Goal: Task Accomplishment & Management: Manage account settings

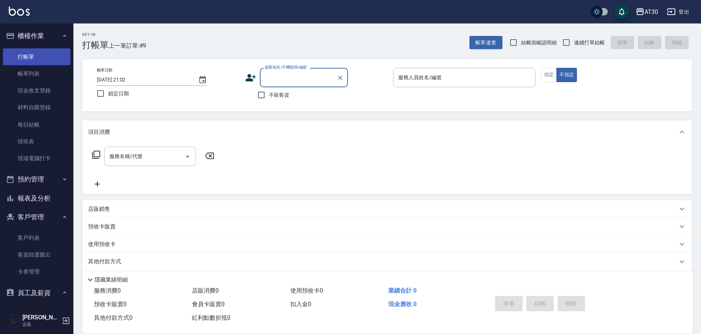
click at [40, 58] on link "打帳單" at bounding box center [37, 56] width 68 height 17
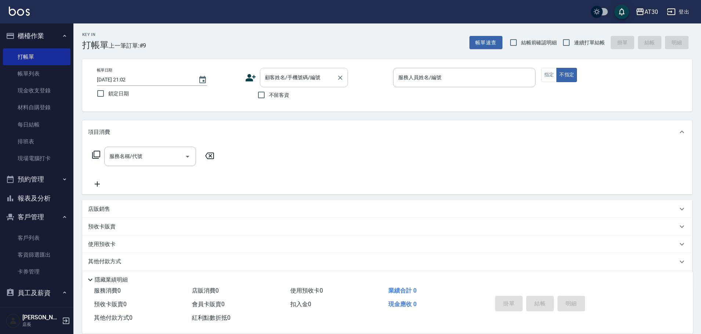
click at [306, 69] on div "顧客姓名/手機號碼/編號" at bounding box center [304, 77] width 88 height 19
type input "1501"
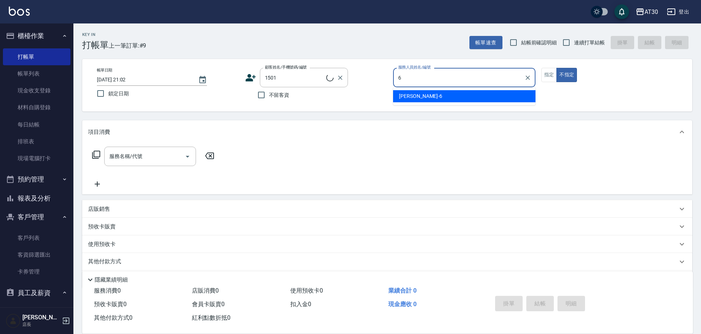
type input "[PERSON_NAME]-6"
type button "false"
type input "[PERSON_NAME]悻/0982233843/1501"
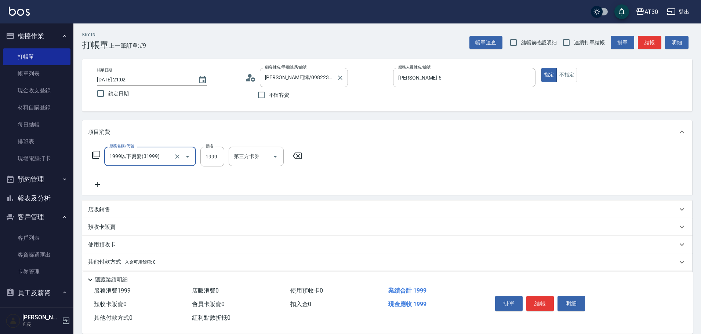
type input "1999以下燙髮(31999)"
type input "1000"
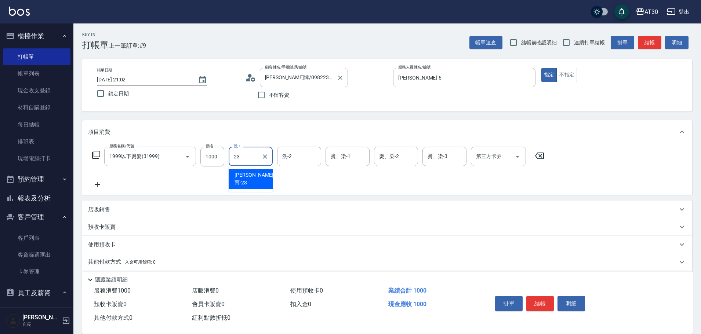
type input "[PERSON_NAME]育-23"
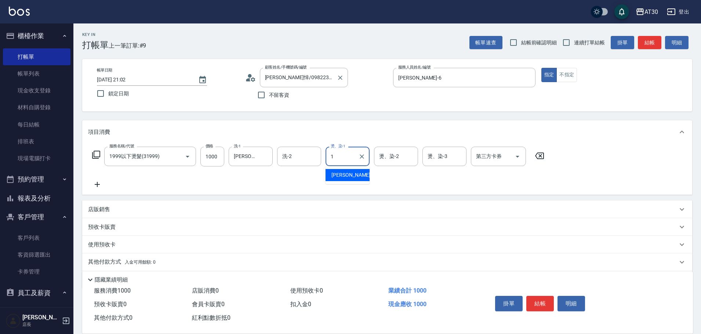
type input "[PERSON_NAME]1"
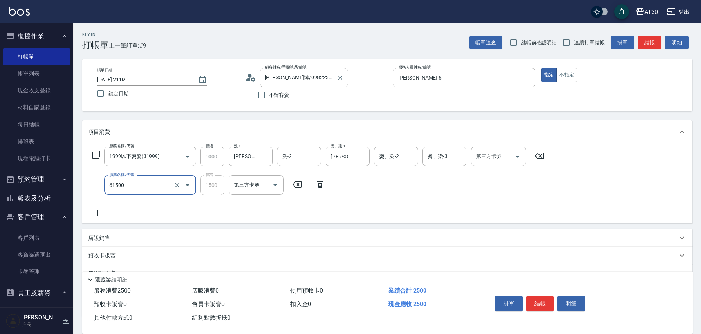
type input "拆/接 髮片(61500)"
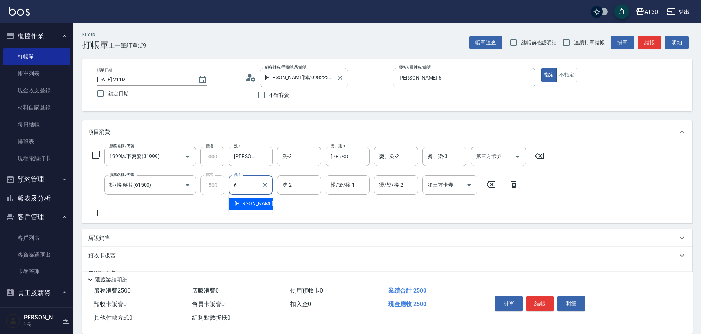
type input "[PERSON_NAME]-6"
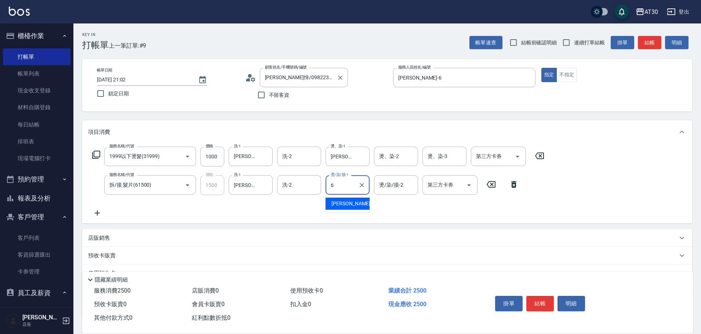
type input "[PERSON_NAME]-6"
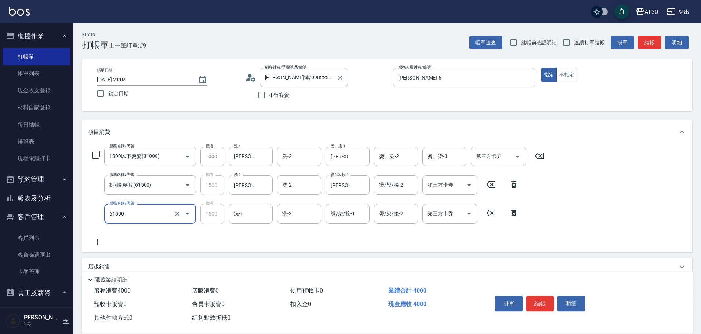
type input "拆/接 髮片(61500)"
type input "[PERSON_NAME]-6"
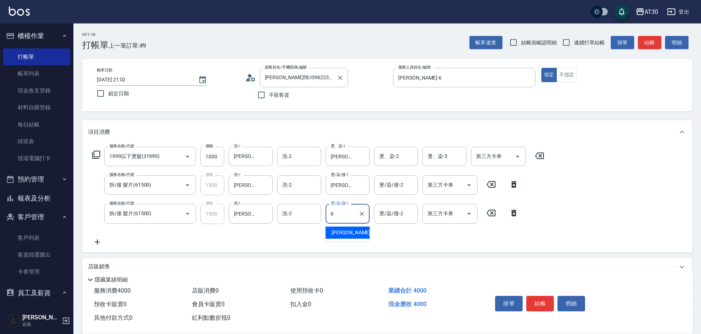
type input "[PERSON_NAME]-6"
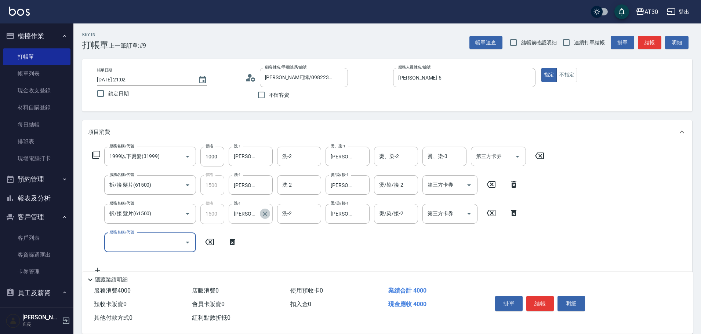
click at [268, 217] on icon "Clear" at bounding box center [264, 213] width 7 height 7
type input "公司-99"
type input "吳"
type input "公司-99"
click at [268, 186] on icon "Clear" at bounding box center [264, 185] width 7 height 7
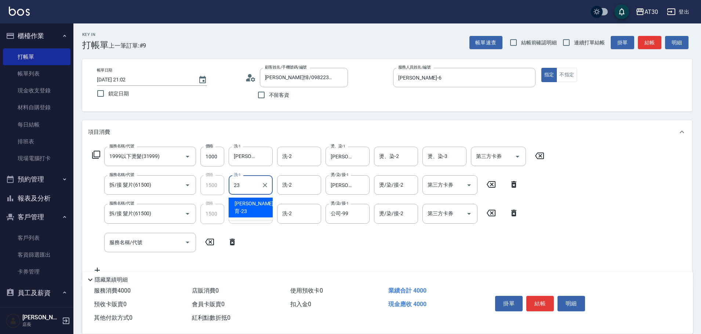
type input "[PERSON_NAME]育-23"
click at [559, 199] on div "服務名稱/代號 1999以下燙髮(31999) 服務名稱/代號 價格 1000 價格 洗-1 [PERSON_NAME]育-23 洗-1 洗-2 洗-2 燙、…" at bounding box center [387, 212] width 610 height 137
drag, startPoint x: 542, startPoint y: 299, endPoint x: 543, endPoint y: 312, distance: 13.2
click at [543, 312] on div "掛單 結帳 明細" at bounding box center [540, 304] width 96 height 23
click at [539, 302] on button "結帳" at bounding box center [540, 303] width 28 height 15
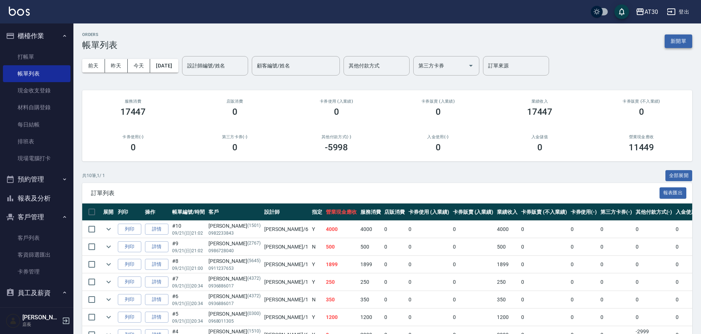
click at [674, 40] on button "新開單" at bounding box center [679, 42] width 28 height 14
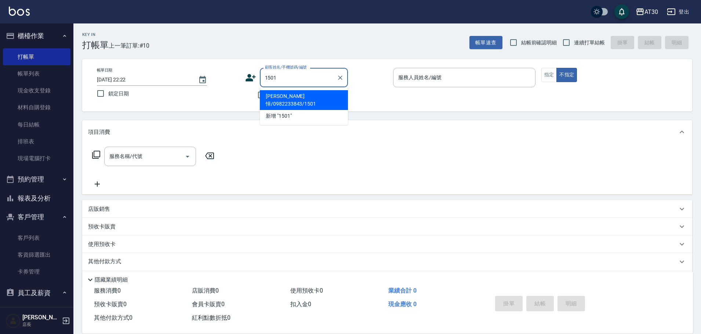
type input "[PERSON_NAME]悻/0982233843/1501"
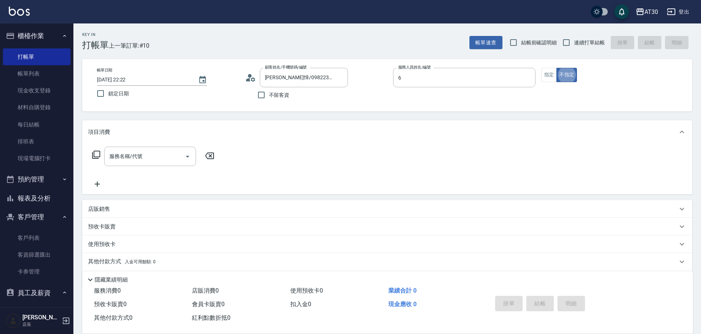
type input "[PERSON_NAME]-6"
type button "false"
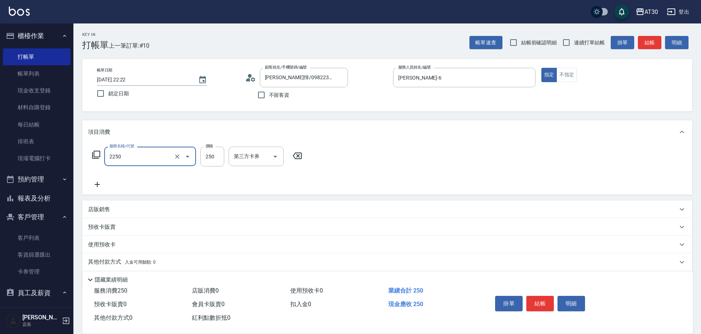
type input "剪髮(2250)"
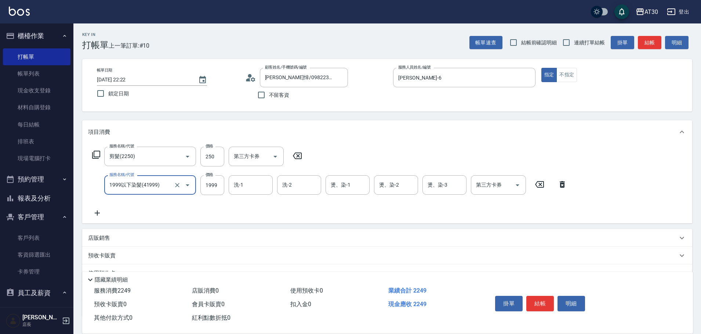
type input "1999以下染髮(41999)"
type input "1500"
type input "[PERSON_NAME]育-23"
click at [542, 300] on button "結帳" at bounding box center [540, 303] width 28 height 15
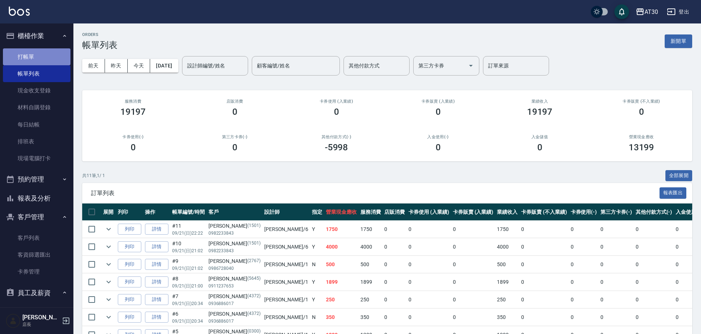
click at [45, 54] on link "打帳單" at bounding box center [37, 56] width 68 height 17
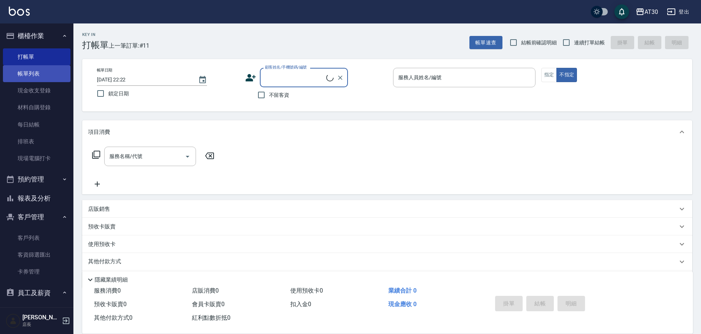
click at [49, 71] on link "帳單列表" at bounding box center [37, 73] width 68 height 17
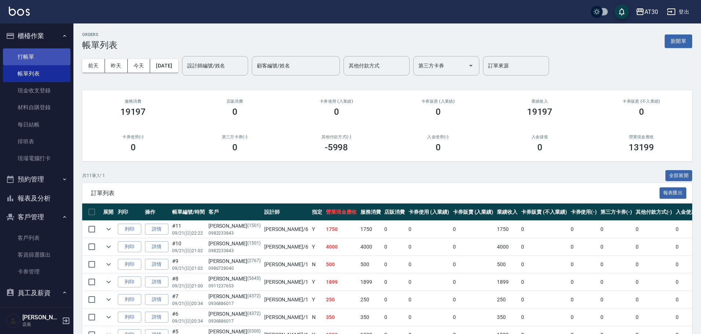
click at [22, 57] on link "打帳單" at bounding box center [37, 56] width 68 height 17
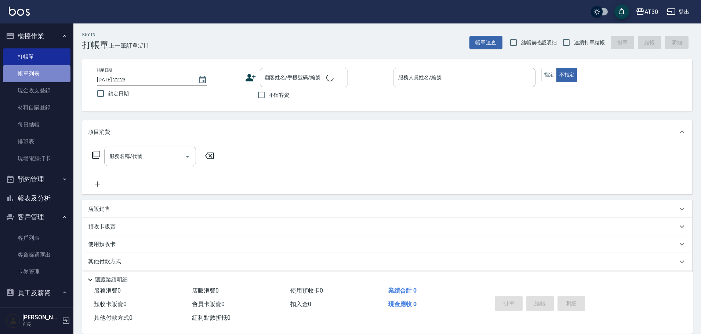
click at [41, 69] on link "帳單列表" at bounding box center [37, 73] width 68 height 17
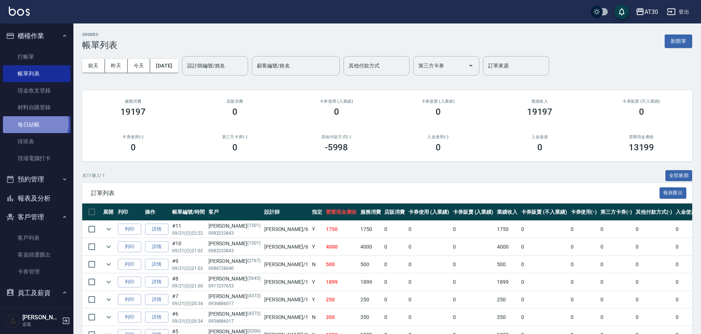
click at [35, 123] on link "每日結帳" at bounding box center [37, 124] width 68 height 17
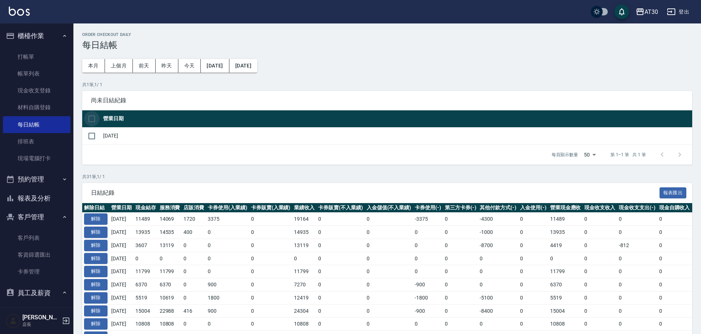
click at [97, 112] on input "checkbox" at bounding box center [91, 118] width 15 height 15
checkbox input "true"
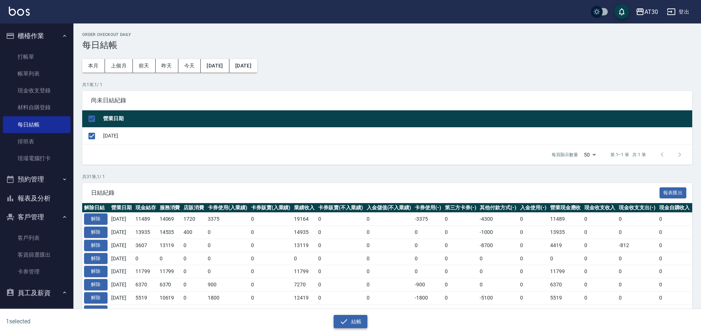
click at [356, 318] on button "結帳" at bounding box center [351, 322] width 34 height 14
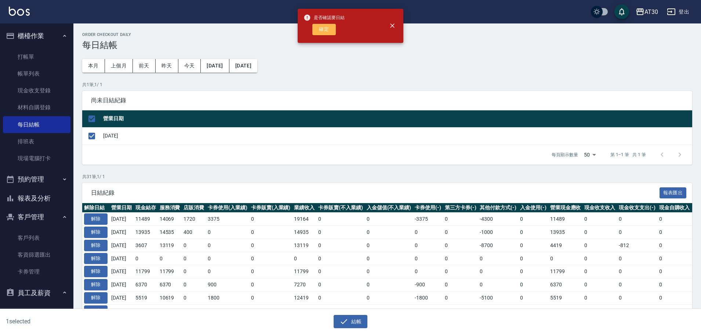
drag, startPoint x: 321, startPoint y: 31, endPoint x: 320, endPoint y: 26, distance: 4.8
click at [321, 30] on button "確定" at bounding box center [323, 29] width 23 height 11
checkbox input "false"
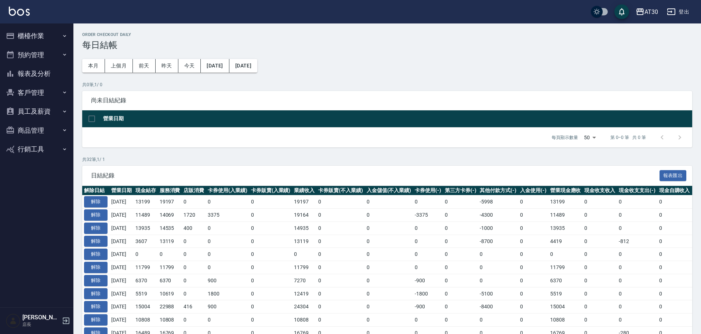
click at [43, 77] on button "報表及分析" at bounding box center [37, 73] width 68 height 19
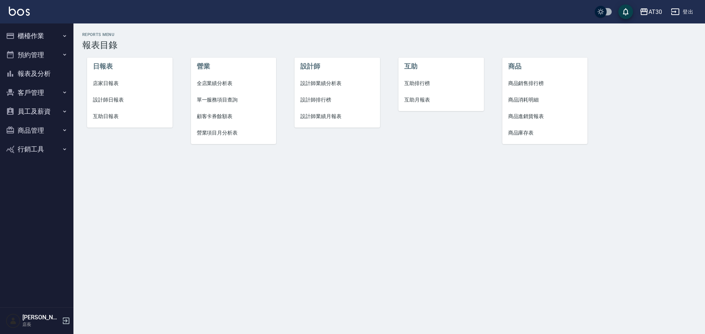
click at [104, 83] on span "店家日報表" at bounding box center [130, 84] width 74 height 8
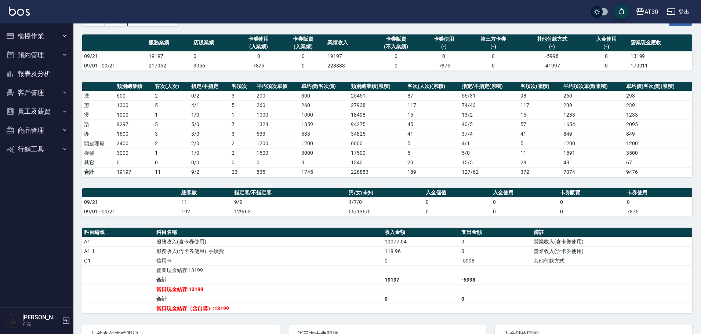
scroll to position [122, 0]
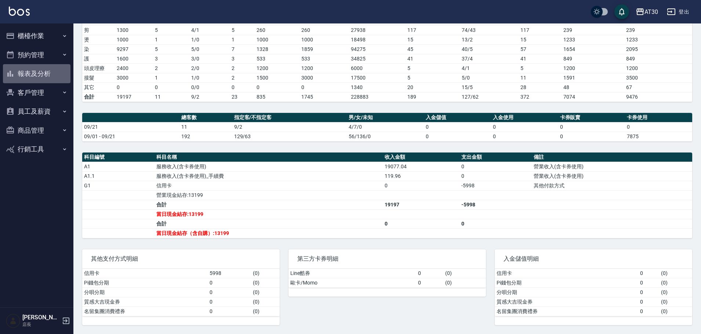
click at [35, 71] on button "報表及分析" at bounding box center [37, 73] width 68 height 19
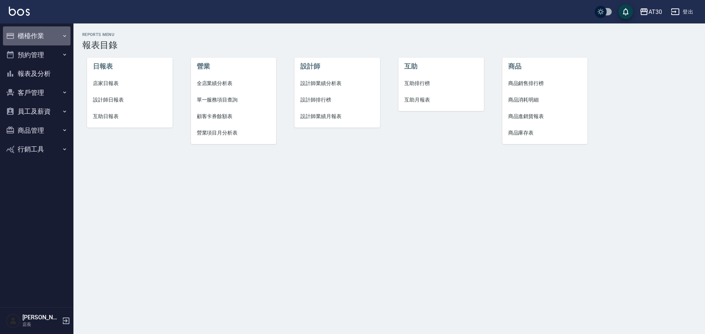
click at [41, 30] on button "櫃檯作業" at bounding box center [37, 35] width 68 height 19
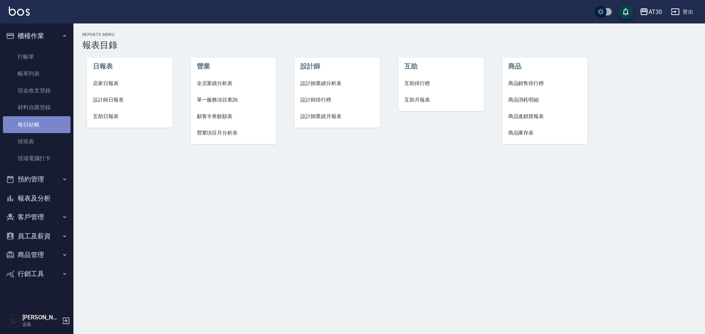
click at [47, 126] on link "每日結帳" at bounding box center [37, 124] width 68 height 17
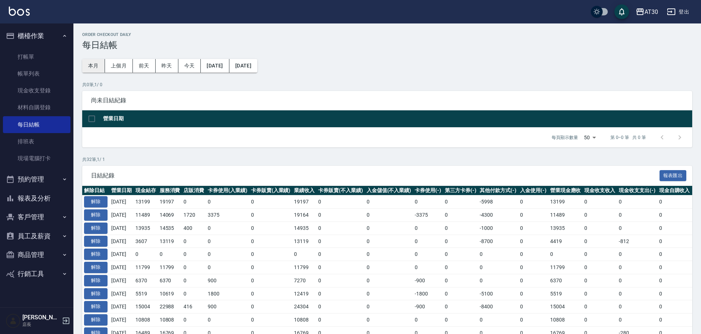
click at [94, 65] on button "本月" at bounding box center [93, 66] width 23 height 14
click at [229, 64] on button "[DATE]" at bounding box center [215, 66] width 28 height 14
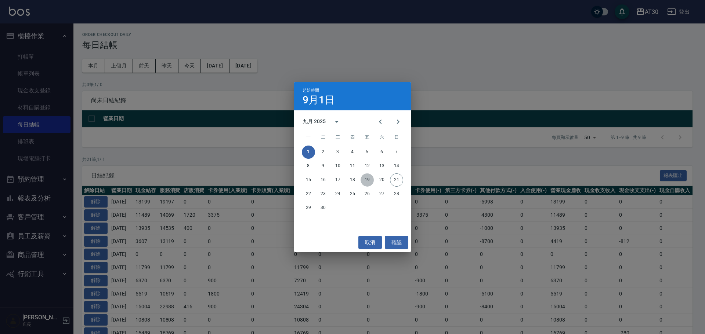
click at [369, 181] on button "19" at bounding box center [367, 180] width 13 height 13
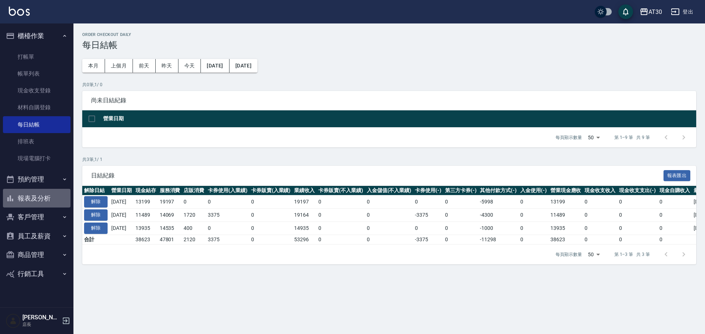
click at [20, 200] on button "報表及分析" at bounding box center [37, 198] width 68 height 19
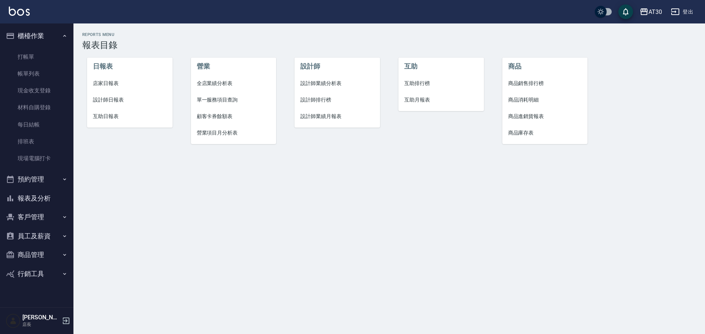
click at [328, 104] on span "設計師排行榜" at bounding box center [337, 100] width 74 height 8
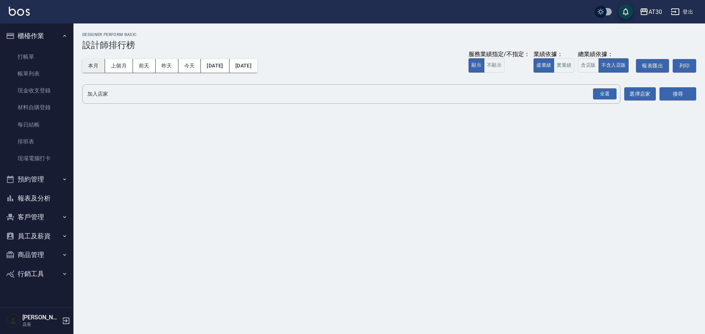
click at [95, 66] on button "本月" at bounding box center [93, 66] width 23 height 14
click at [598, 98] on div "全選" at bounding box center [604, 93] width 23 height 11
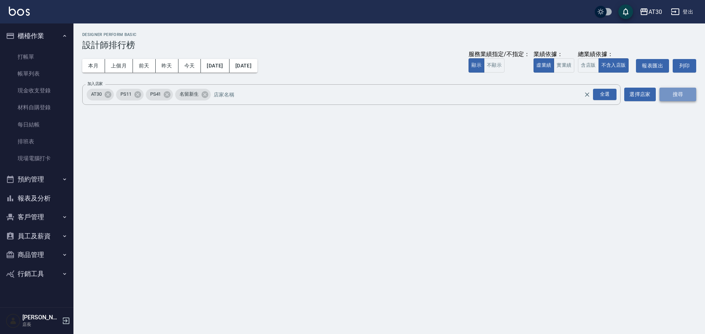
click at [686, 95] on button "搜尋" at bounding box center [677, 95] width 37 height 14
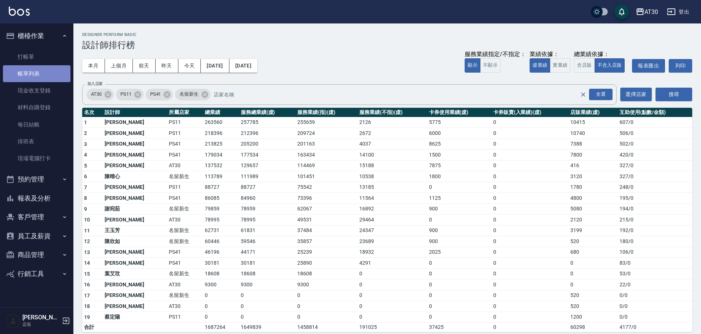
click at [31, 76] on link "帳單列表" at bounding box center [37, 73] width 68 height 17
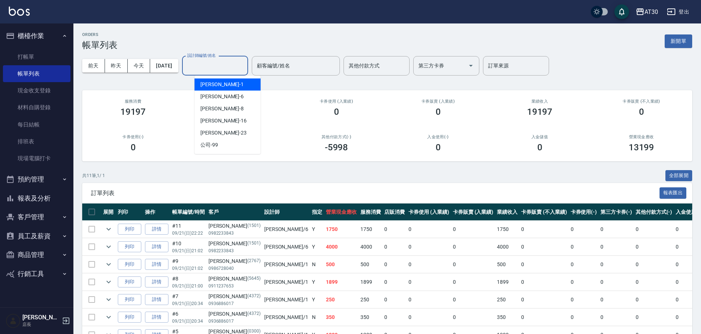
click at [210, 64] on input "設計師編號/姓名" at bounding box center [214, 65] width 59 height 13
click at [214, 84] on span "劉千慈 -1" at bounding box center [221, 85] width 43 height 8
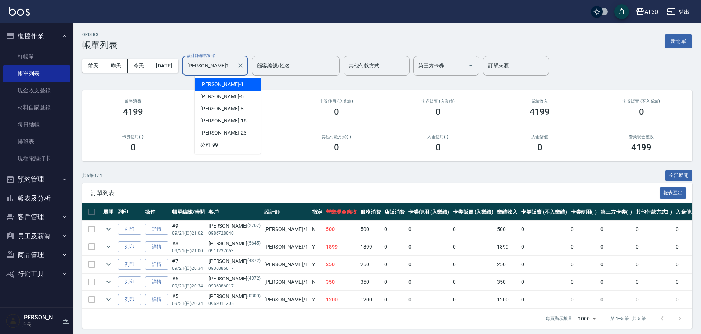
click at [222, 62] on input "[PERSON_NAME]1" at bounding box center [209, 65] width 48 height 13
click at [221, 97] on div "吳靜霖 -6" at bounding box center [228, 97] width 66 height 12
type input "[PERSON_NAME]-6"
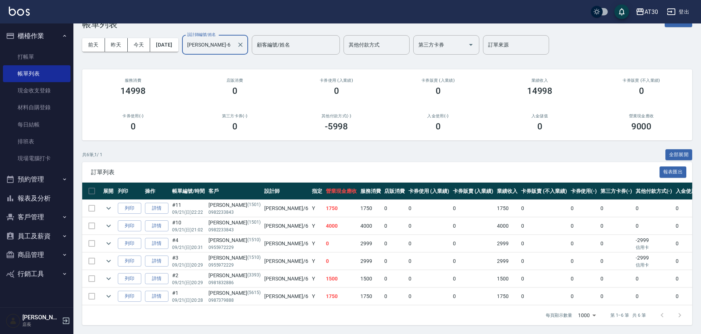
scroll to position [26, 0]
click at [34, 64] on link "打帳單" at bounding box center [37, 56] width 68 height 17
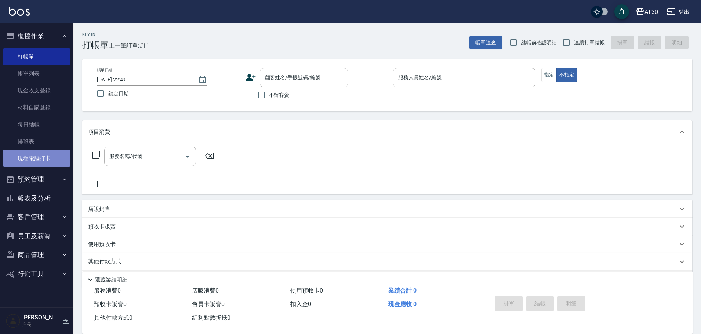
click at [48, 164] on link "現場電腦打卡" at bounding box center [37, 158] width 68 height 17
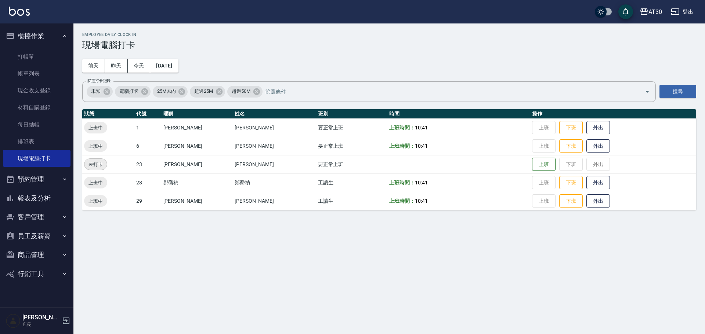
click at [40, 196] on button "報表及分析" at bounding box center [37, 198] width 68 height 19
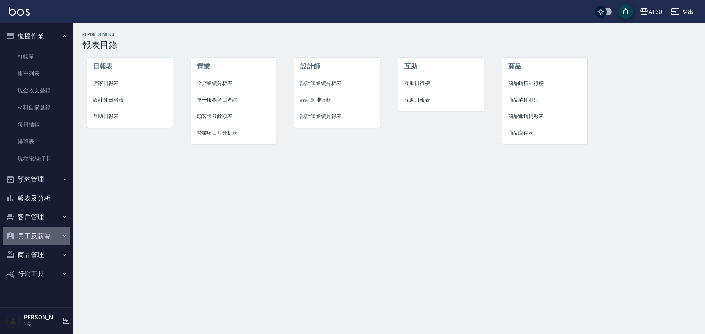
click at [41, 240] on button "員工及薪資" at bounding box center [37, 236] width 68 height 19
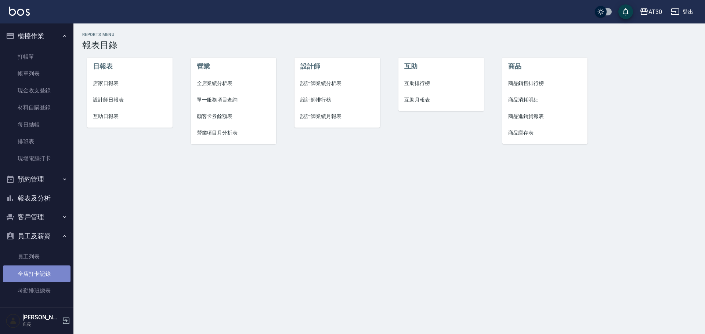
click at [45, 270] on link "全店打卡記錄" at bounding box center [37, 274] width 68 height 17
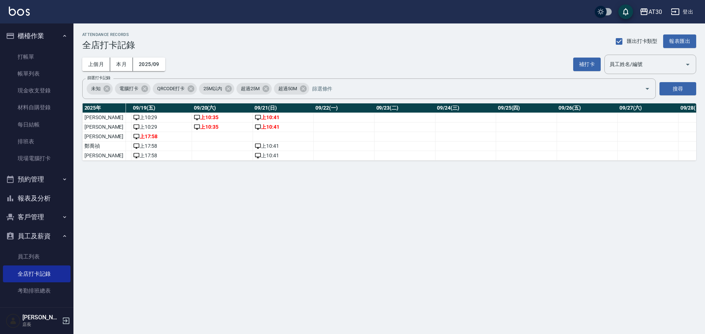
scroll to position [0, 898]
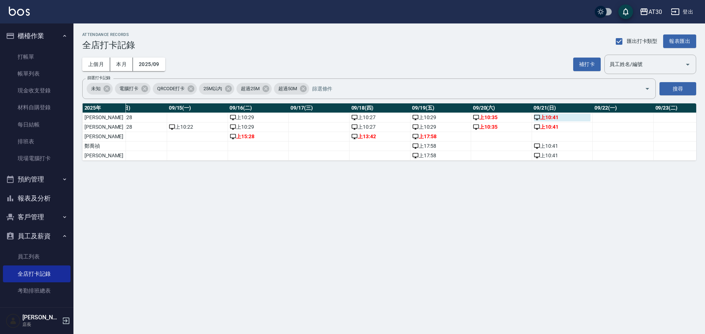
click at [534, 120] on div "上 10:41" at bounding box center [562, 118] width 57 height 8
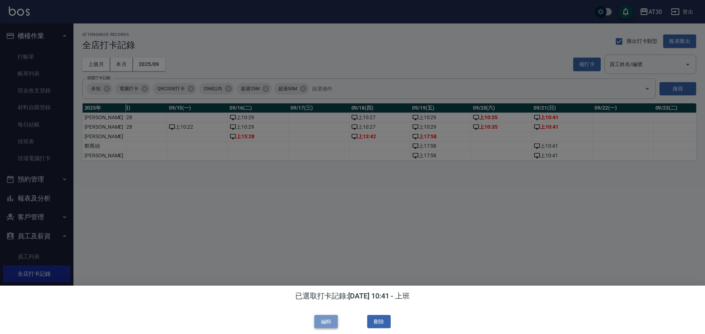
click at [333, 322] on button "編輯" at bounding box center [325, 322] width 23 height 14
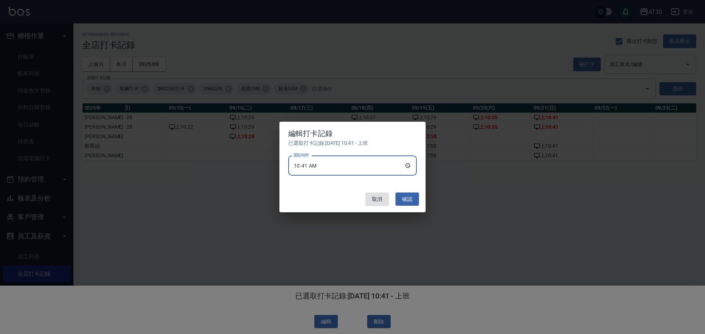
click at [324, 160] on input "10:41" at bounding box center [352, 166] width 128 height 20
drag, startPoint x: 318, startPoint y: 163, endPoint x: 323, endPoint y: 165, distance: 5.1
click at [318, 164] on input "10:41" at bounding box center [352, 166] width 128 height 20
type input "10:30"
click at [410, 199] on button "確認" at bounding box center [406, 200] width 23 height 14
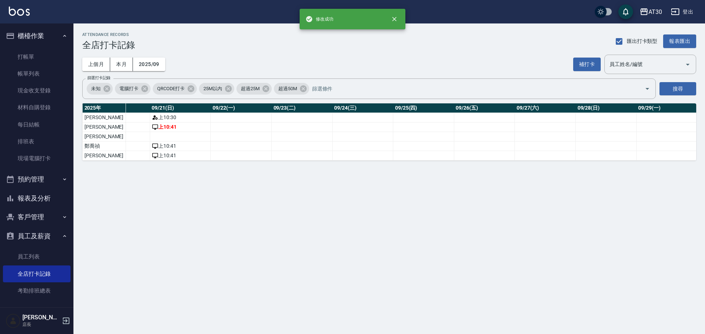
scroll to position [0, 1195]
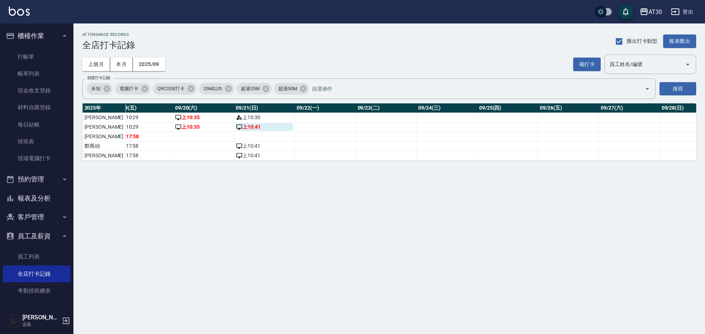
click at [236, 127] on div "上 10:41" at bounding box center [264, 127] width 57 height 8
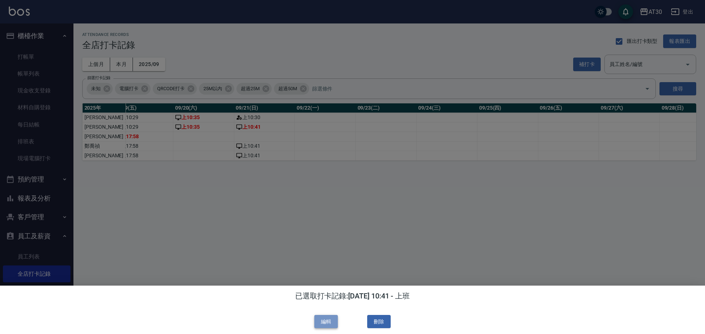
click at [330, 322] on button "編輯" at bounding box center [325, 322] width 23 height 14
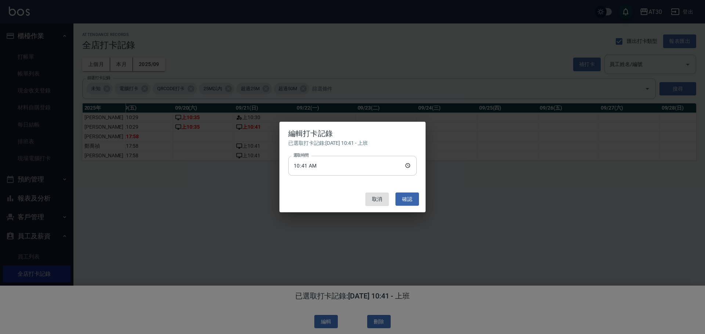
click at [330, 162] on input "10:41" at bounding box center [352, 166] width 128 height 20
click at [321, 162] on input "10:41" at bounding box center [352, 166] width 128 height 20
click at [317, 167] on input "10:41" at bounding box center [352, 166] width 128 height 20
type input "10:30"
click at [410, 199] on button "確認" at bounding box center [406, 200] width 23 height 14
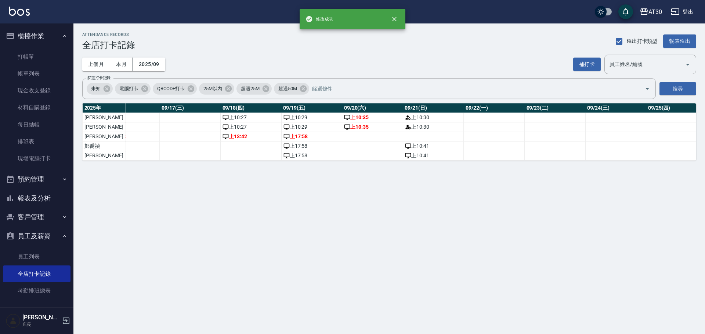
scroll to position [0, 1037]
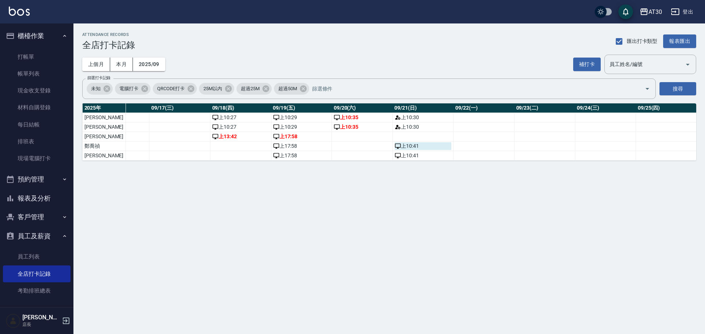
click at [395, 148] on div "上 10:41" at bounding box center [423, 146] width 57 height 8
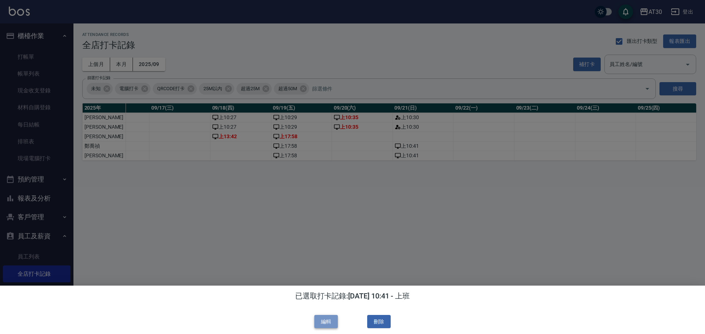
click at [327, 323] on button "編輯" at bounding box center [325, 322] width 23 height 14
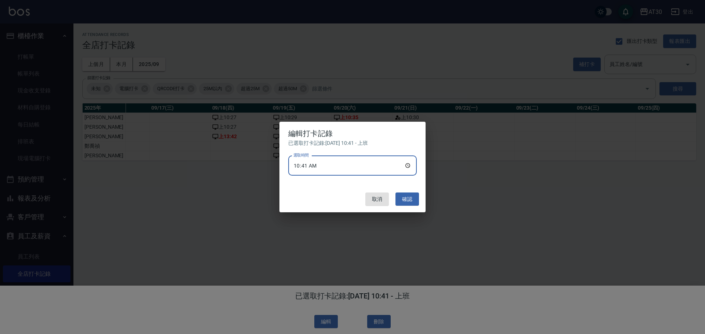
click at [332, 167] on input "10:41" at bounding box center [352, 166] width 128 height 20
click at [320, 164] on input "10:41" at bounding box center [352, 166] width 128 height 20
click at [315, 164] on input "10:41" at bounding box center [352, 166] width 128 height 20
type input "10:30"
click at [412, 201] on button "確認" at bounding box center [406, 200] width 23 height 14
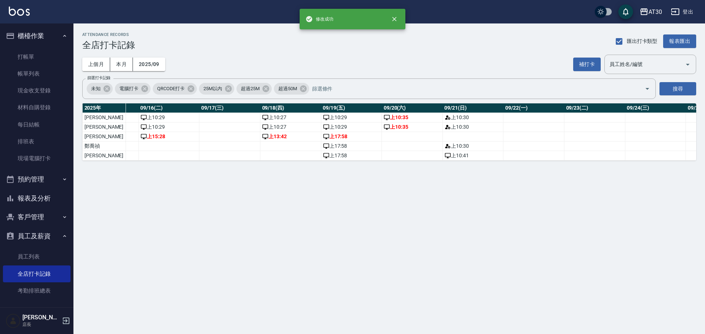
scroll to position [0, 1074]
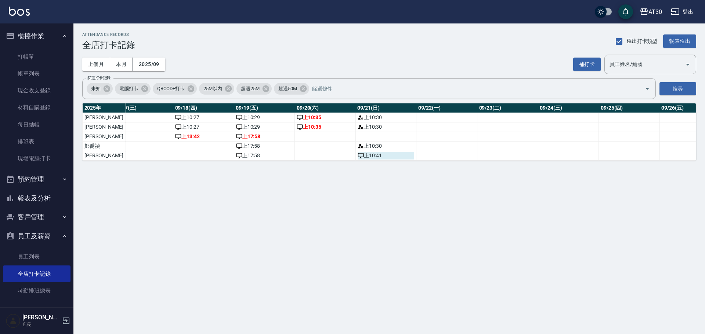
drag, startPoint x: 347, startPoint y: 157, endPoint x: 340, endPoint y: 155, distance: 7.7
click at [358, 155] on icon "a dense table" at bounding box center [361, 156] width 6 height 6
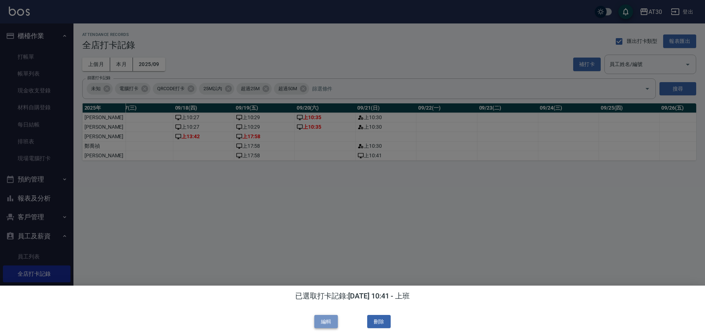
click at [319, 322] on button "編輯" at bounding box center [325, 322] width 23 height 14
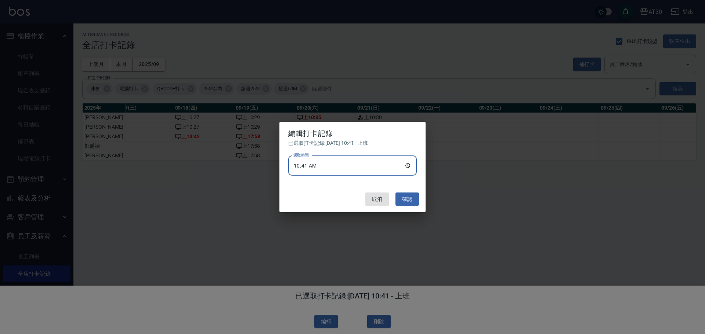
click at [330, 170] on input "10:41" at bounding box center [352, 166] width 128 height 20
click at [323, 164] on input "10:41" at bounding box center [352, 166] width 128 height 20
click at [318, 164] on input "10:41" at bounding box center [352, 166] width 128 height 20
type input "10:30"
click at [402, 200] on button "確認" at bounding box center [406, 200] width 23 height 14
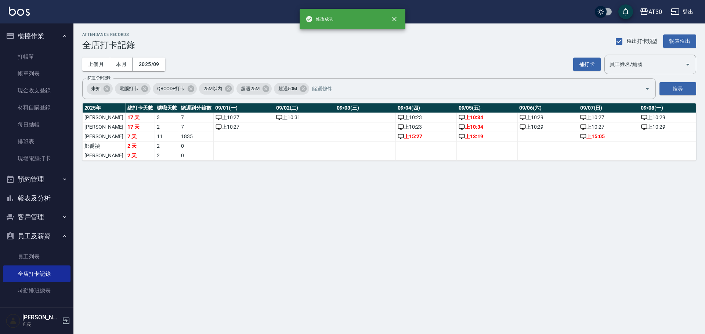
scroll to position [0, 1]
drag, startPoint x: 210, startPoint y: 167, endPoint x: 317, endPoint y: 175, distance: 107.1
click at [317, 170] on div "ATTENDANCE RECORDS 全店打卡記錄 匯出打卡類型 報表匯出 上個月 本月 2025/09 補打卡 員工姓名/編號 員工姓名/編號 篩選打卡記錄…" at bounding box center [388, 96] width 631 height 146
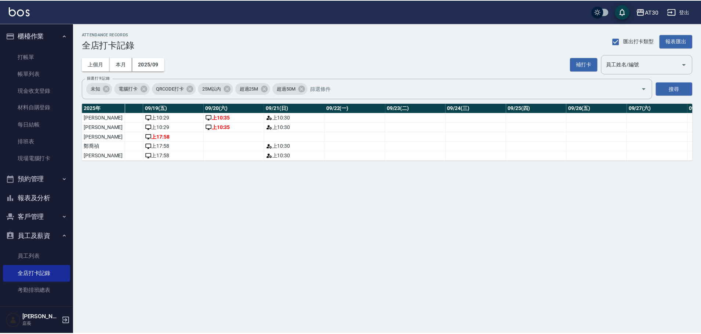
scroll to position [0, 1164]
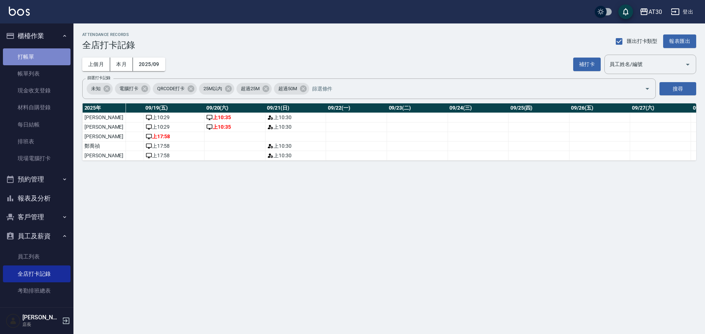
click at [44, 57] on link "打帳單" at bounding box center [37, 56] width 68 height 17
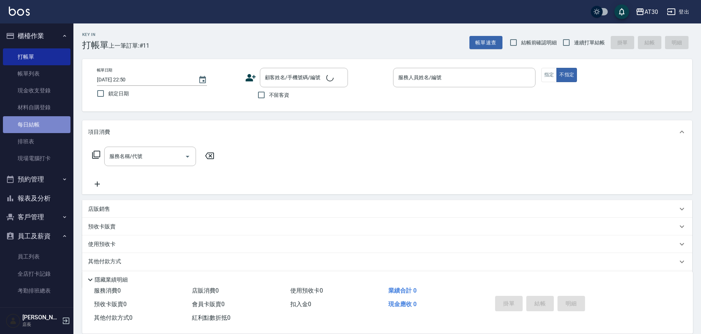
click at [42, 121] on link "每日結帳" at bounding box center [37, 124] width 68 height 17
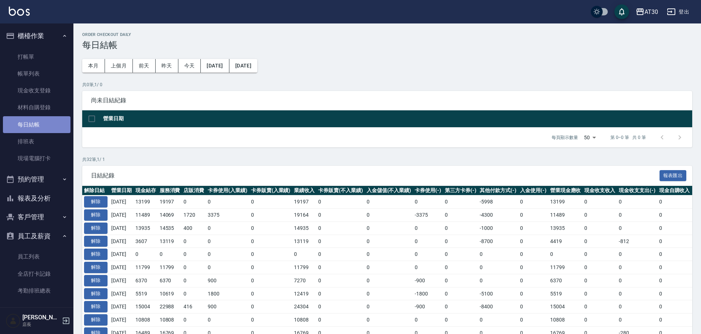
click at [43, 121] on link "每日結帳" at bounding box center [37, 124] width 68 height 17
